Goal: Entertainment & Leisure: Consume media (video, audio)

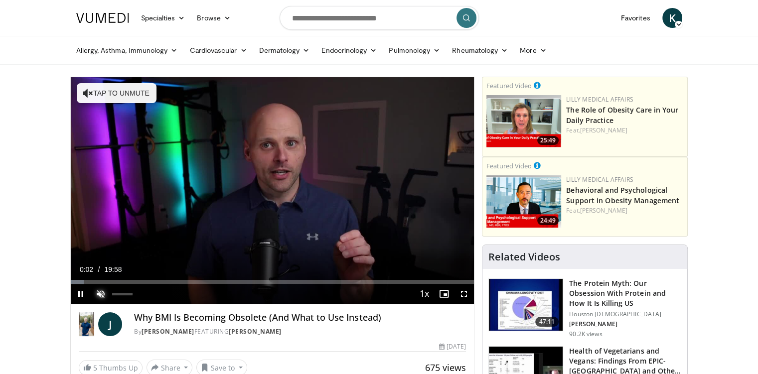
click at [102, 292] on span "Video Player" at bounding box center [101, 294] width 20 height 20
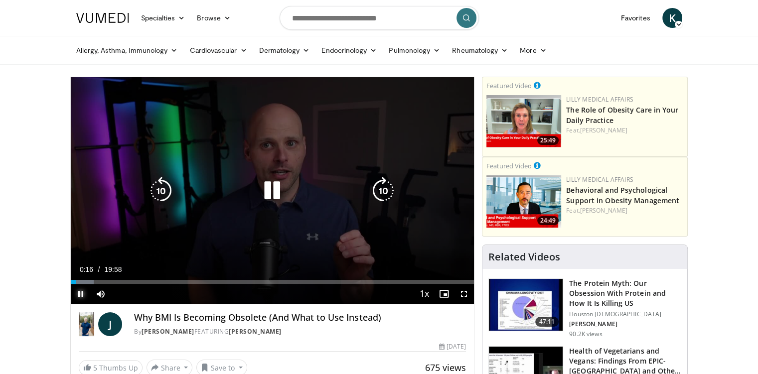
click at [83, 294] on span "Video Player" at bounding box center [81, 294] width 20 height 20
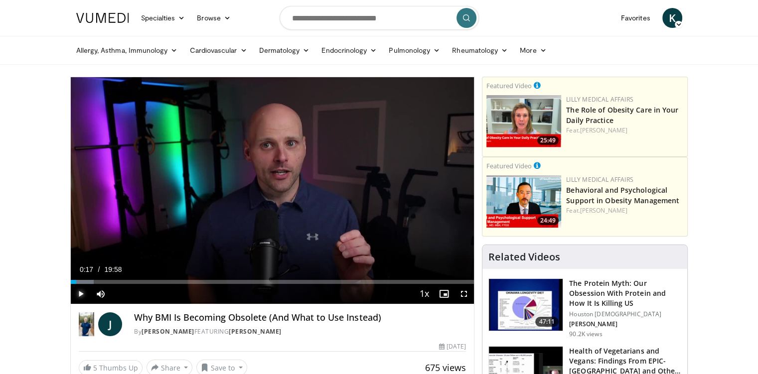
click at [83, 294] on span "Video Player" at bounding box center [81, 294] width 20 height 20
click at [96, 281] on div "Progress Bar" at bounding box center [96, 282] width 1 height 4
click at [110, 283] on div "Progress Bar" at bounding box center [110, 282] width 1 height 4
click at [131, 281] on div "Progress Bar" at bounding box center [131, 282] width 1 height 4
click at [151, 283] on div "Progress Bar" at bounding box center [151, 282] width 1 height 4
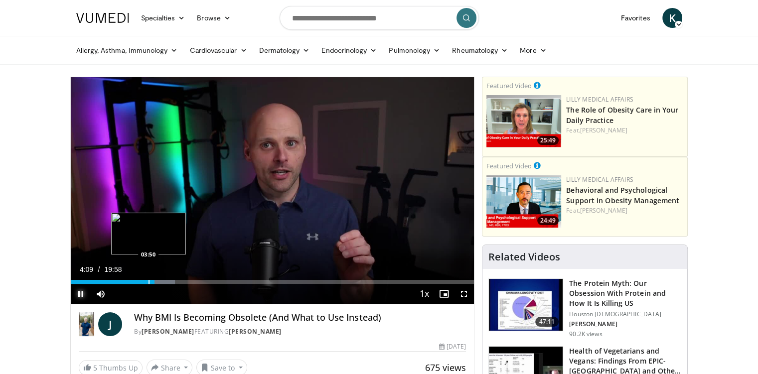
click at [149, 283] on div "Progress Bar" at bounding box center [149, 282] width 1 height 4
click at [185, 283] on div "Progress Bar" at bounding box center [185, 282] width 1 height 4
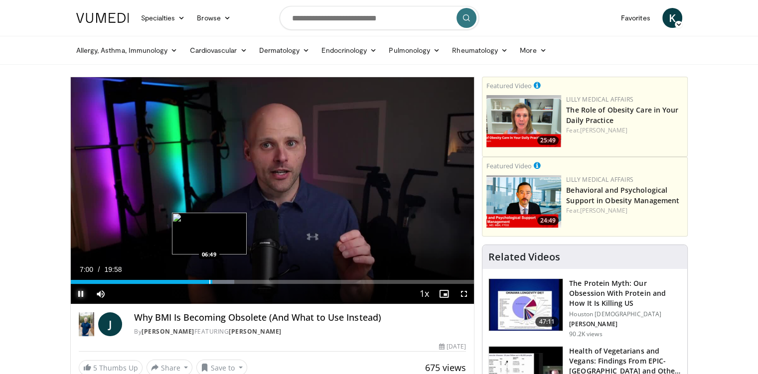
click at [209, 283] on div "Progress Bar" at bounding box center [209, 282] width 1 height 4
click at [79, 293] on span "Video Player" at bounding box center [81, 294] width 20 height 20
click at [81, 293] on span "Video Player" at bounding box center [81, 294] width 20 height 20
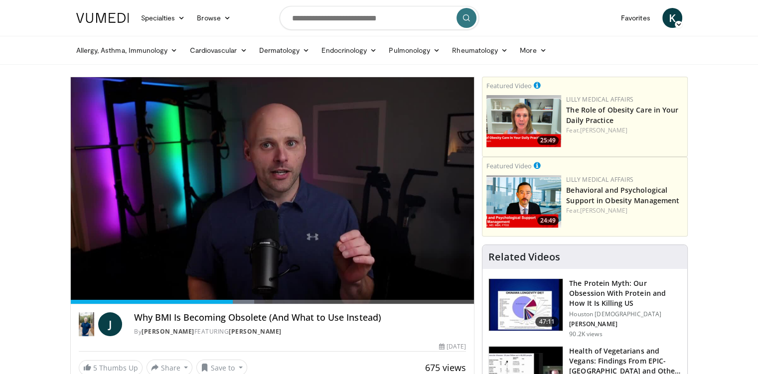
click at [79, 293] on div "10 seconds Tap to unmute" at bounding box center [273, 190] width 404 height 227
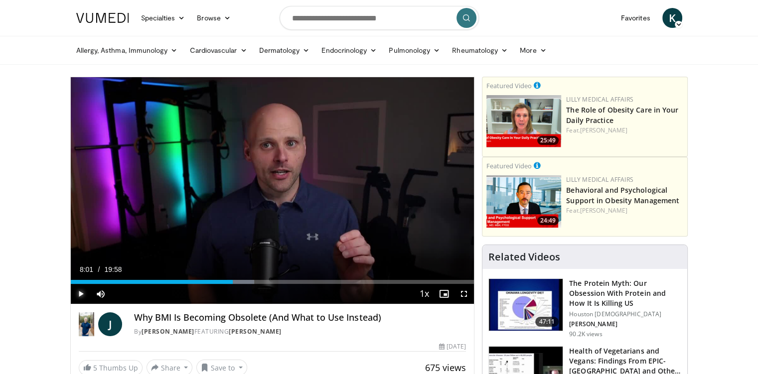
click at [80, 295] on span "Video Player" at bounding box center [81, 294] width 20 height 20
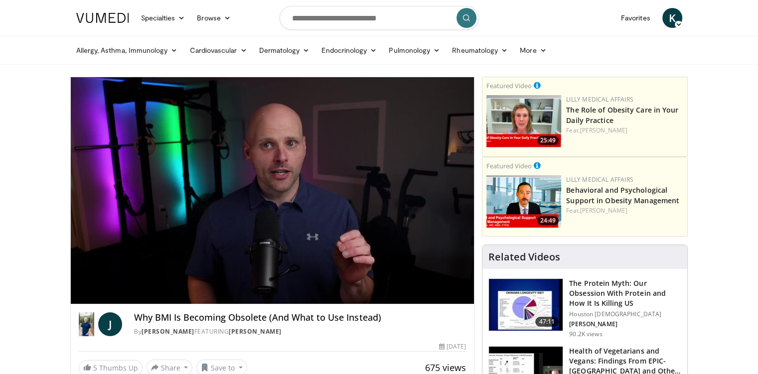
click at [78, 294] on div "10 seconds Tap to unmute" at bounding box center [273, 190] width 404 height 227
